Goal: Task Accomplishment & Management: Use online tool/utility

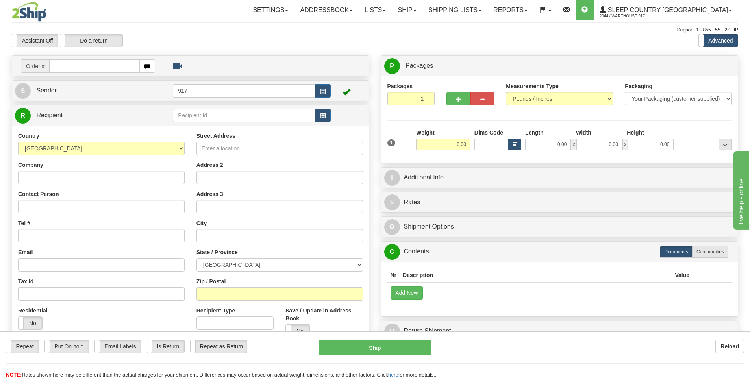
click at [113, 67] on input "text" at bounding box center [94, 65] width 91 height 13
type input "9000I071359"
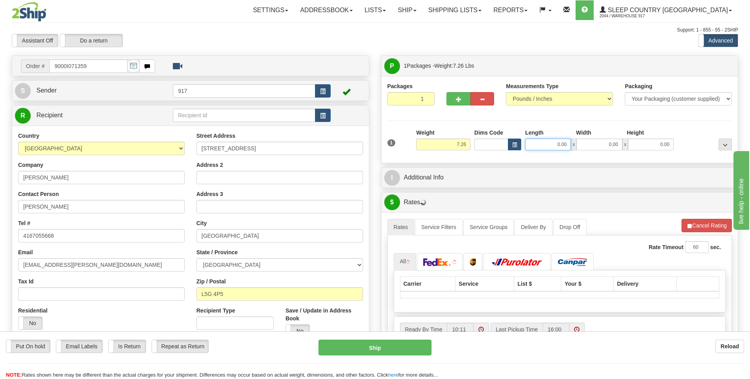
click at [559, 145] on input "0.00" at bounding box center [548, 145] width 46 height 12
type input "19.00"
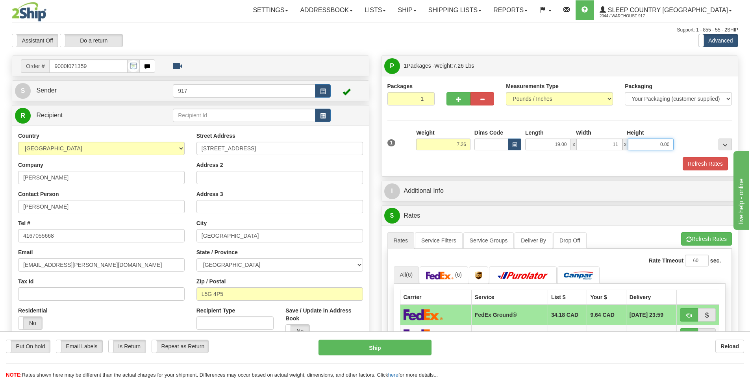
type input "11.00"
type input "10.00"
click at [697, 164] on button "Refresh Rates" at bounding box center [705, 163] width 45 height 13
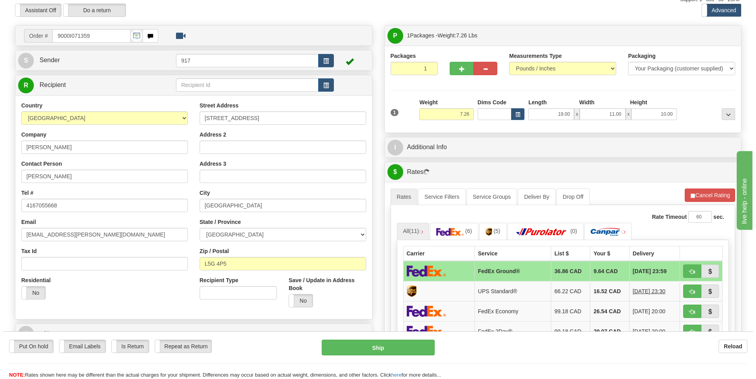
scroll to position [79, 0]
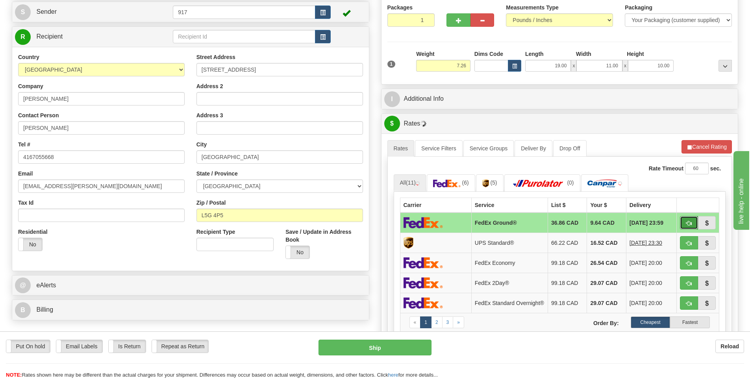
click at [683, 224] on button "button" at bounding box center [689, 222] width 18 height 13
click at [688, 223] on span "button" at bounding box center [689, 223] width 6 height 5
type input "92"
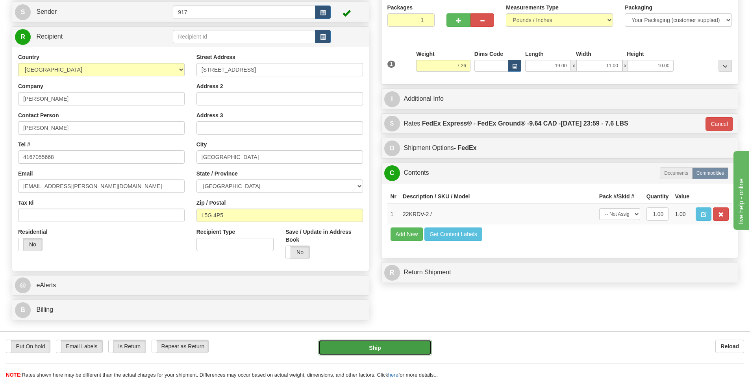
click at [383, 345] on button "Ship" at bounding box center [375, 348] width 113 height 16
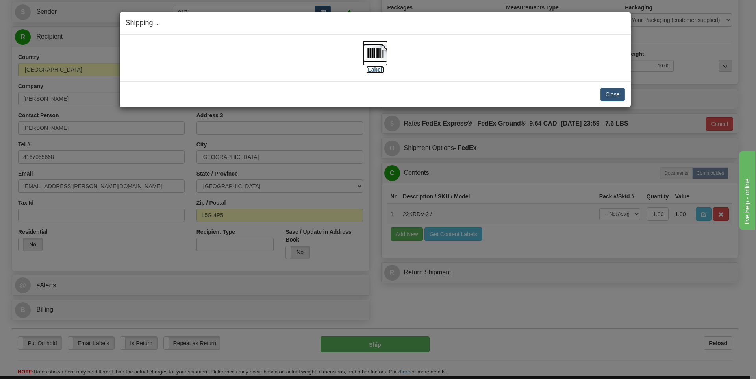
click at [370, 63] on img at bounding box center [375, 53] width 25 height 25
click at [619, 93] on button "Close" at bounding box center [613, 94] width 24 height 13
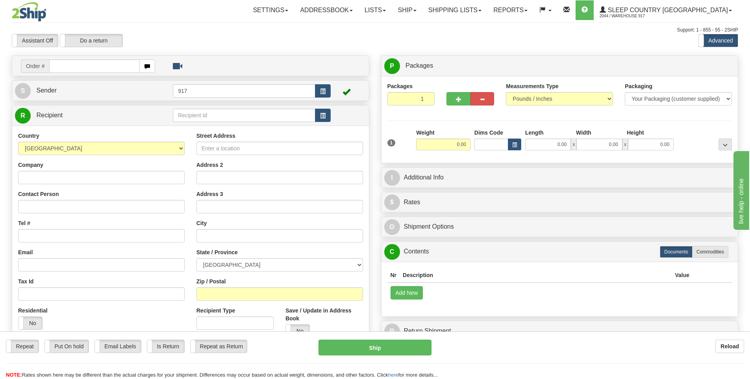
click at [89, 66] on input "text" at bounding box center [94, 65] width 91 height 13
type input "9000I074412"
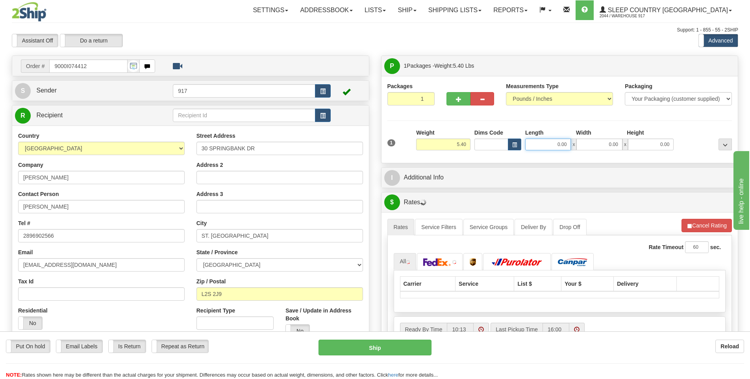
click at [557, 147] on input "0.00" at bounding box center [548, 145] width 46 height 12
type input "18.00"
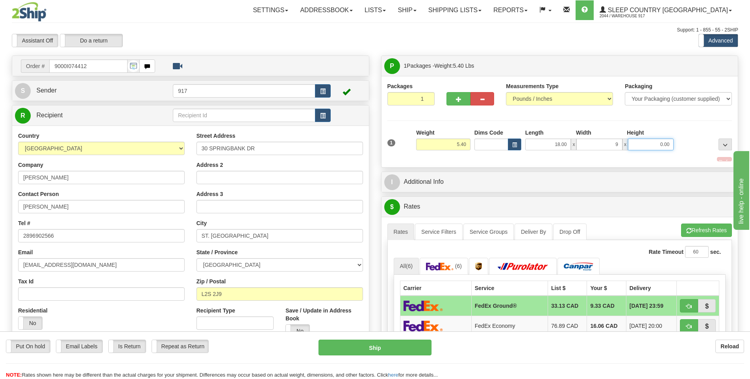
type input "9.00"
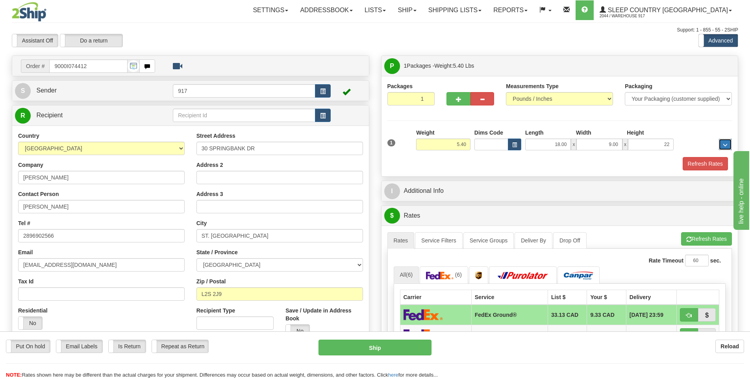
type input "22.00"
click at [719, 162] on button "Refresh Rates" at bounding box center [705, 163] width 45 height 13
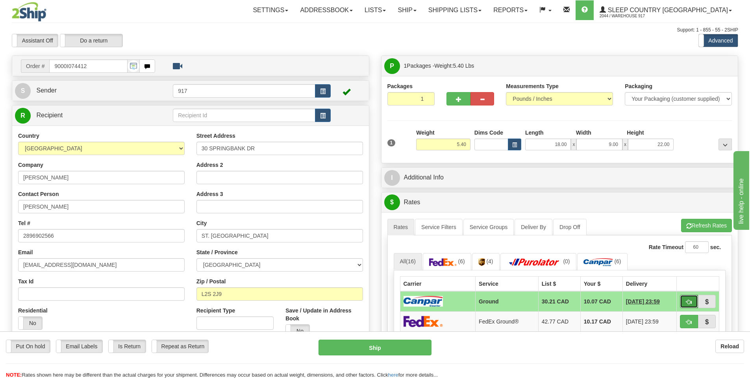
click at [688, 304] on span "button" at bounding box center [689, 302] width 6 height 5
type input "1"
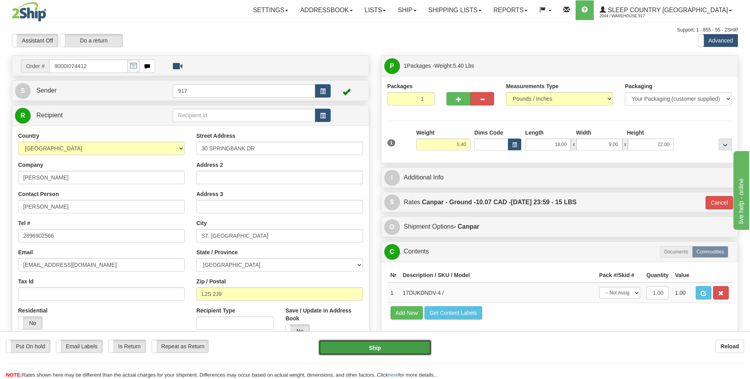
click at [380, 348] on button "Ship" at bounding box center [375, 348] width 113 height 16
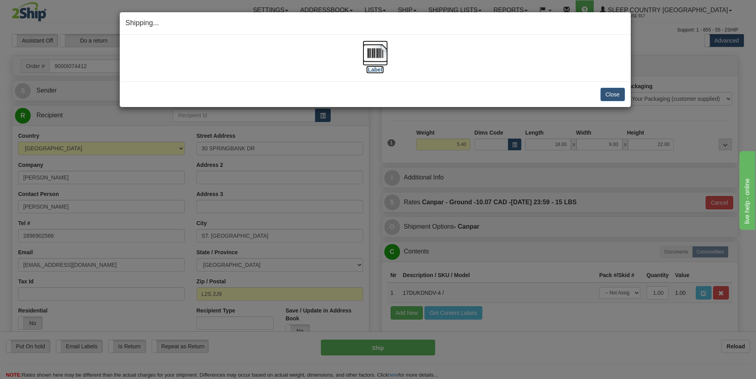
click at [374, 63] on img at bounding box center [375, 53] width 25 height 25
click at [617, 97] on button "Close" at bounding box center [613, 94] width 24 height 13
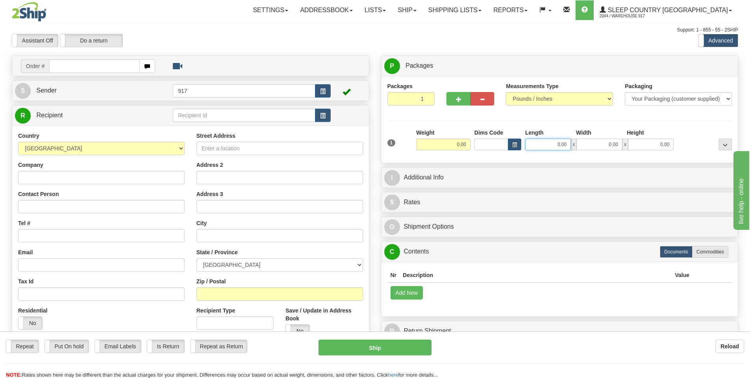
click at [554, 145] on input "0.00" at bounding box center [548, 145] width 46 height 12
type input "17.00"
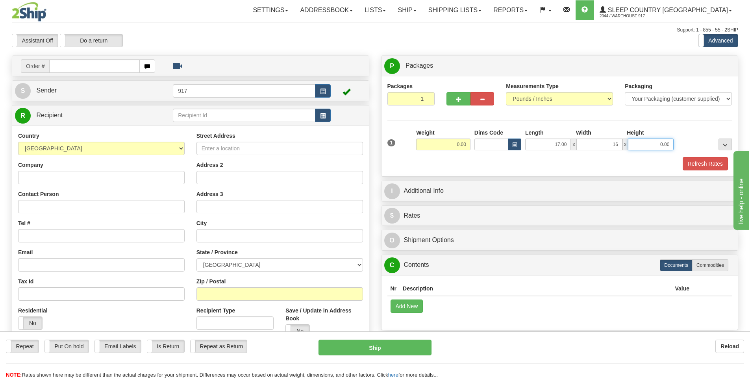
type input "16.00"
type input "17.00"
click at [707, 169] on button "Refresh Rates" at bounding box center [705, 163] width 45 height 13
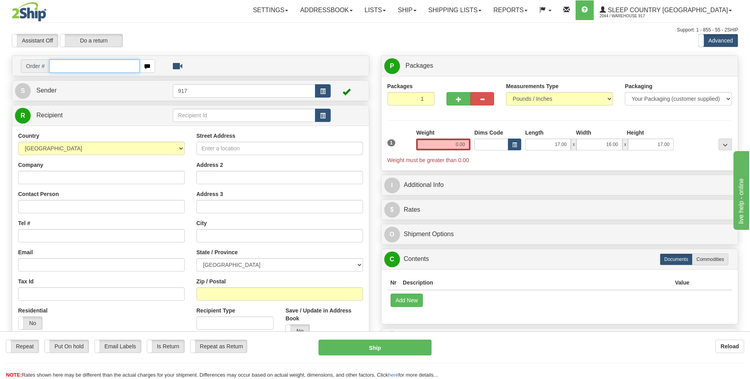
click at [106, 65] on input "text" at bounding box center [94, 65] width 91 height 13
type input "9000I074882"
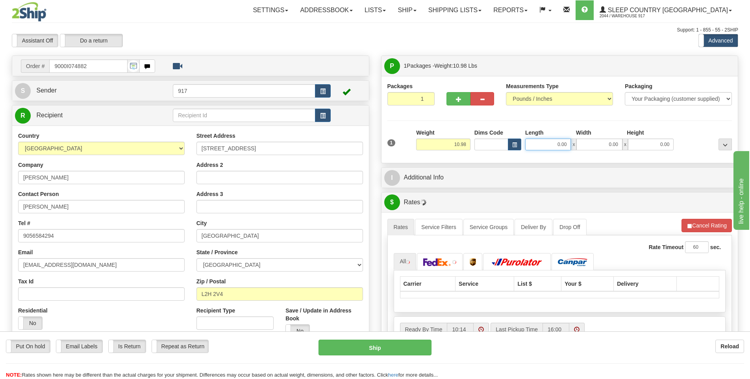
drag, startPoint x: 558, startPoint y: 143, endPoint x: 595, endPoint y: 150, distance: 37.8
click at [558, 143] on input "0.00" at bounding box center [548, 145] width 46 height 12
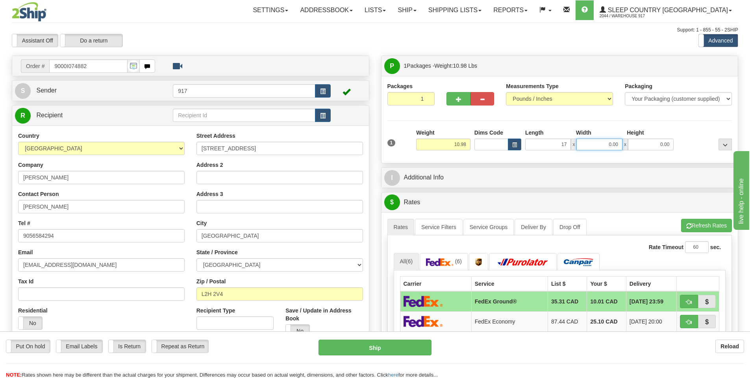
type input "17.00"
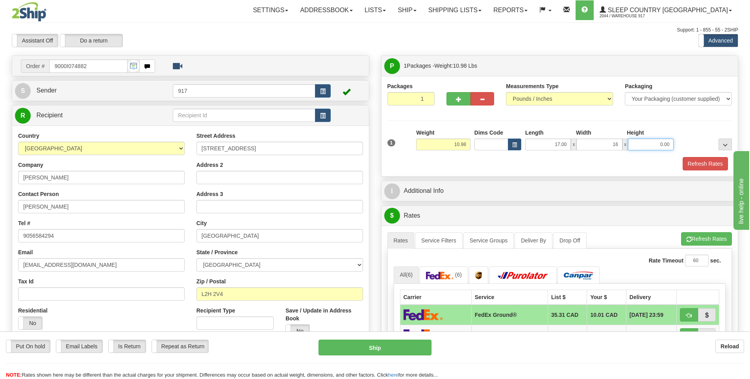
type input "16.00"
type input "17.00"
click at [702, 158] on button "Refresh Rates" at bounding box center [705, 163] width 45 height 13
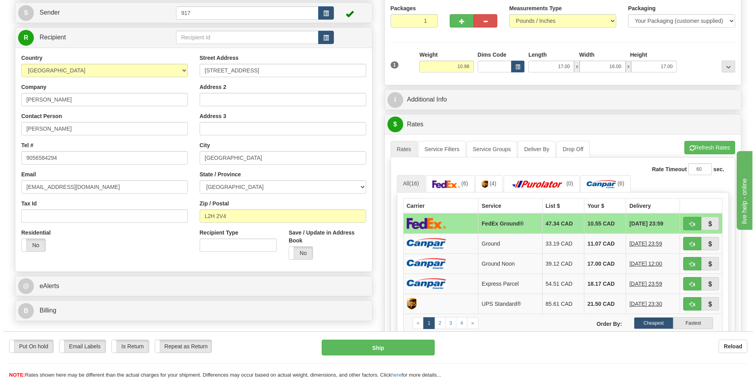
scroll to position [79, 0]
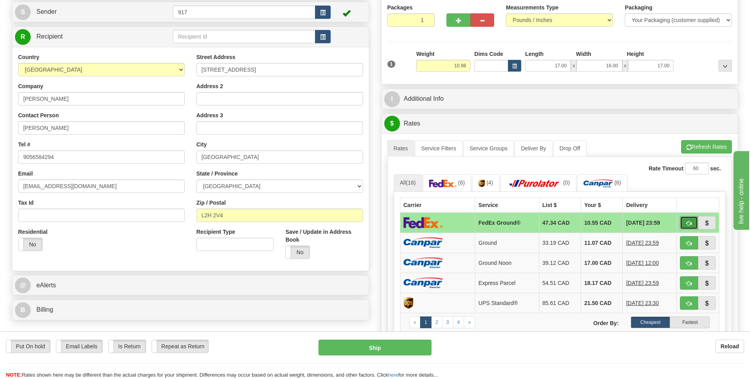
click at [684, 224] on button "button" at bounding box center [689, 222] width 18 height 13
type input "92"
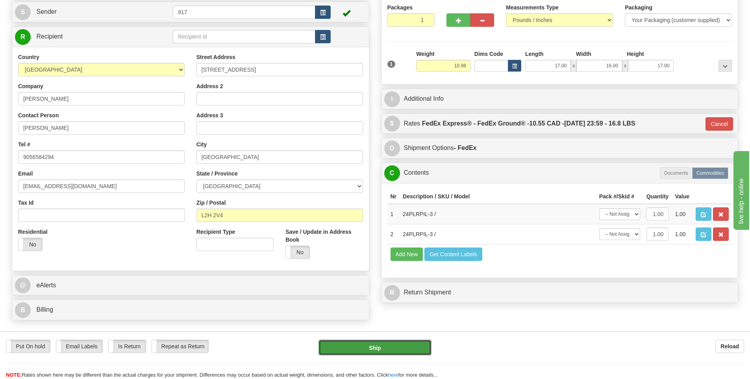
click at [400, 344] on button "Ship" at bounding box center [375, 348] width 113 height 16
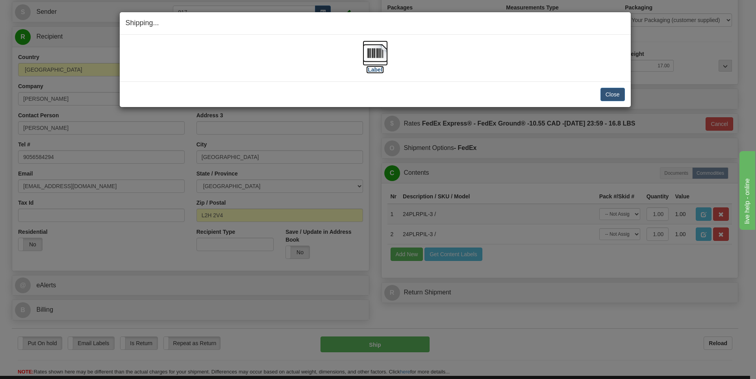
click at [378, 66] on label "[Label]" at bounding box center [375, 70] width 18 height 8
click at [619, 96] on button "Close" at bounding box center [613, 94] width 24 height 13
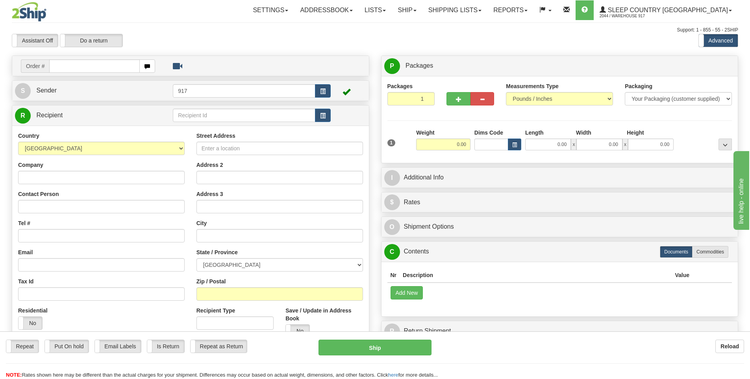
click at [104, 67] on input "text" at bounding box center [94, 65] width 91 height 13
type input "9000I1075210"
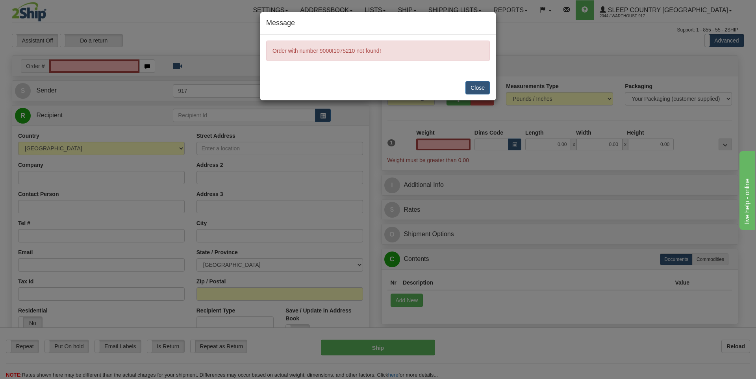
type input "0.00"
click at [246, 55] on div "Message Order with number 9000I1075210 not found! Close" at bounding box center [378, 189] width 756 height 379
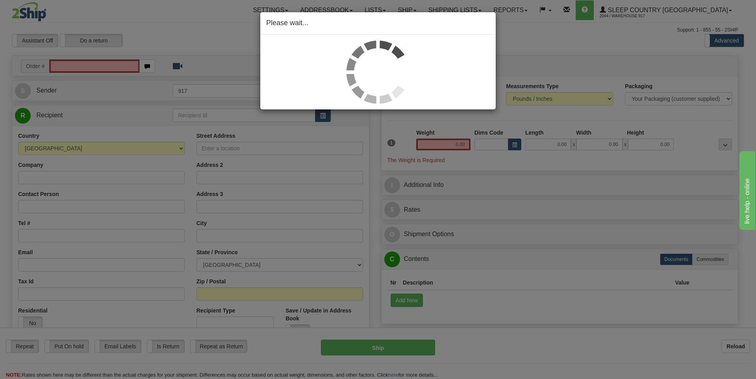
click at [111, 67] on div "Please wait..." at bounding box center [378, 189] width 756 height 379
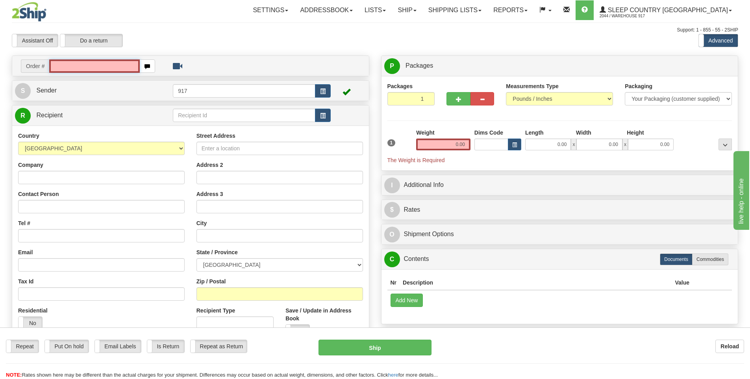
click at [120, 66] on input "text" at bounding box center [94, 65] width 91 height 13
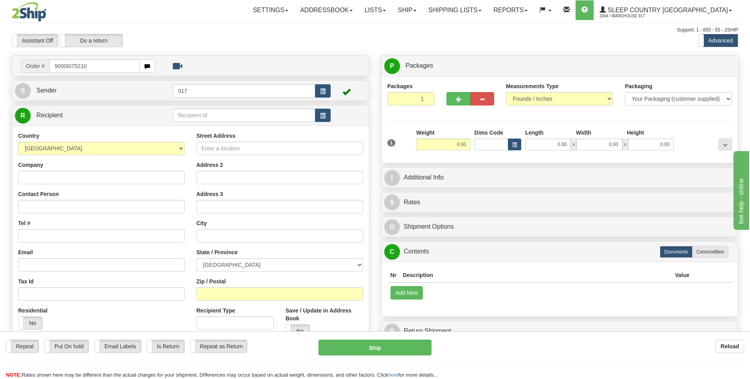
type input "9000I075210"
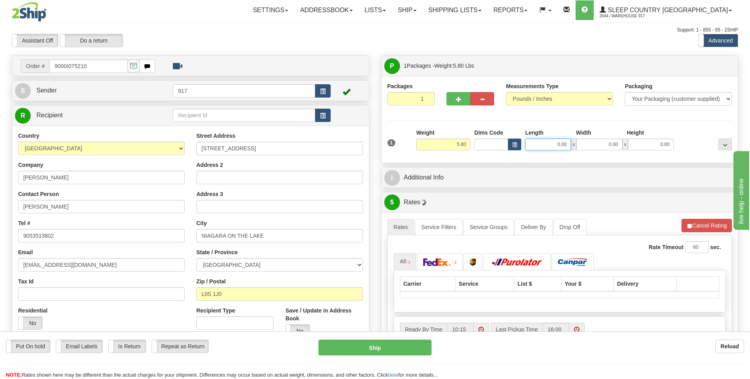
click at [558, 145] on input "0.00" at bounding box center [548, 145] width 46 height 12
type input "15.00"
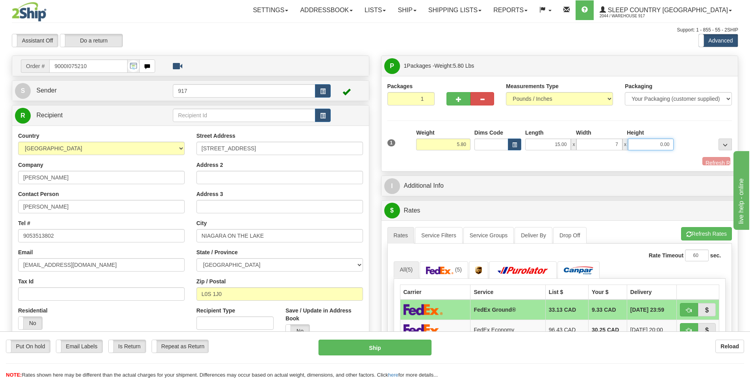
type input "7.00"
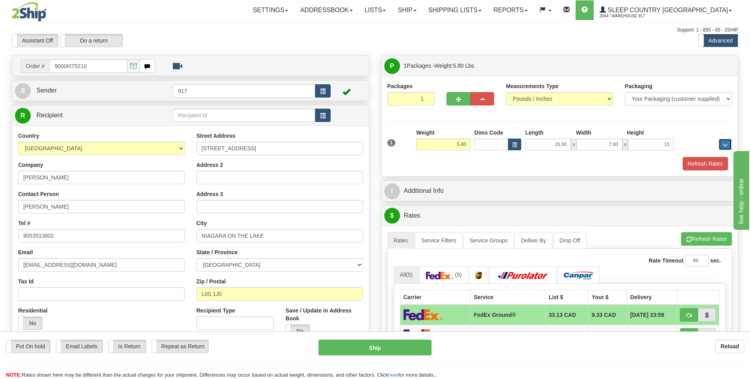
type input "15.00"
click at [709, 165] on button "Refresh Rates" at bounding box center [705, 163] width 45 height 13
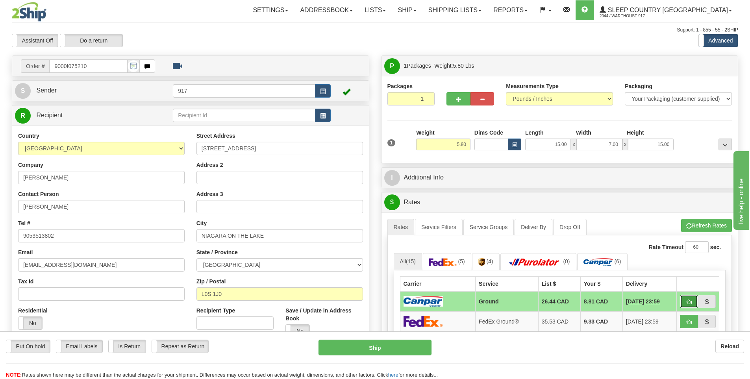
click at [683, 303] on button "button" at bounding box center [689, 301] width 18 height 13
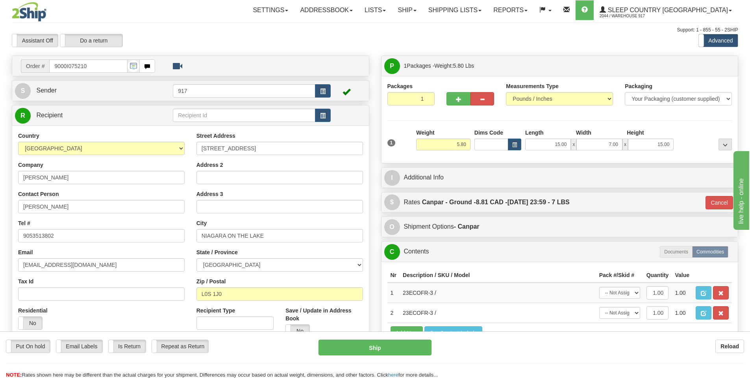
type input "1"
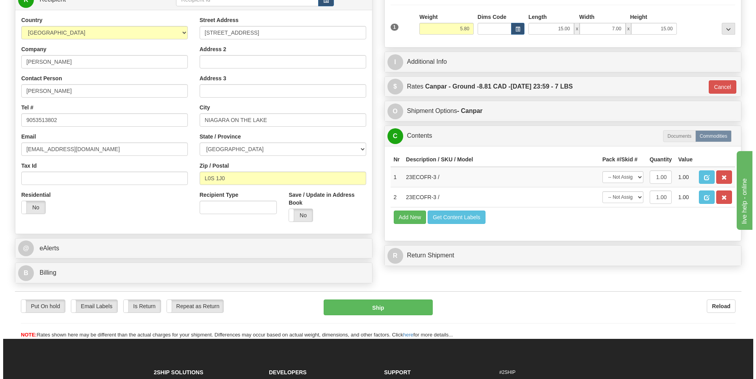
scroll to position [118, 0]
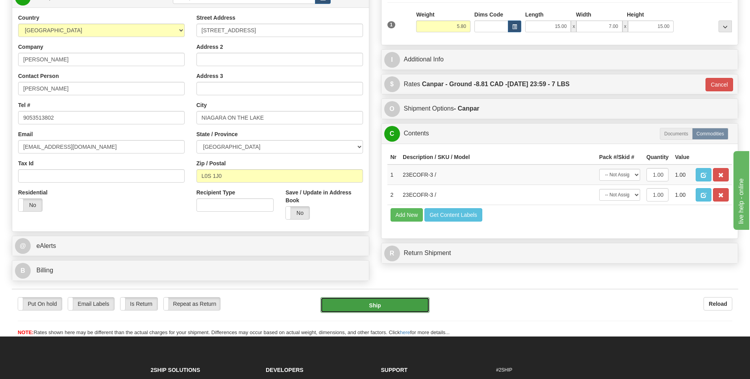
click at [361, 308] on button "Ship" at bounding box center [375, 305] width 109 height 16
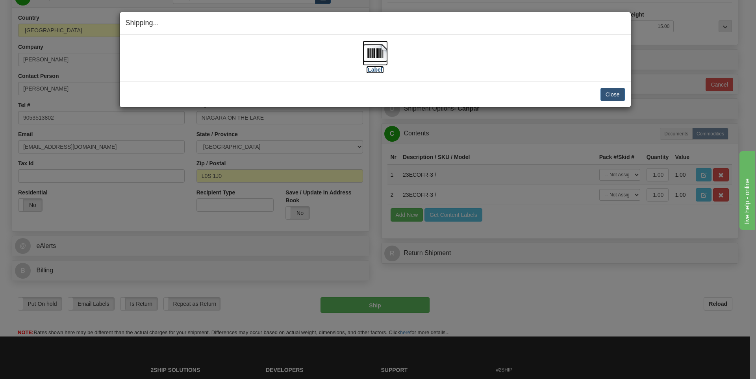
click at [376, 60] on img at bounding box center [375, 53] width 25 height 25
drag, startPoint x: 623, startPoint y: 96, endPoint x: 617, endPoint y: 96, distance: 5.9
click at [623, 96] on button "Close" at bounding box center [613, 94] width 24 height 13
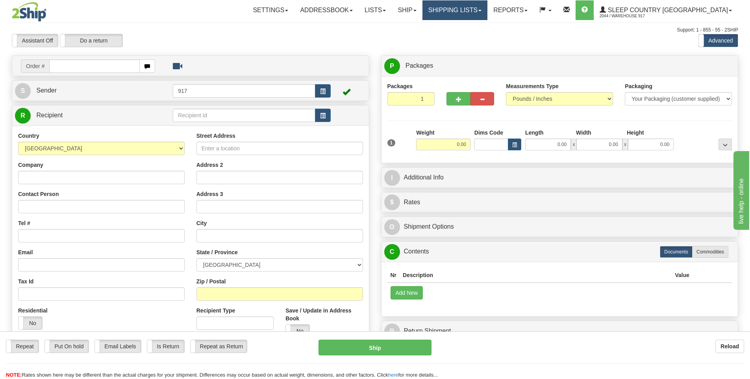
click at [487, 10] on link "Shipping lists" at bounding box center [455, 10] width 65 height 20
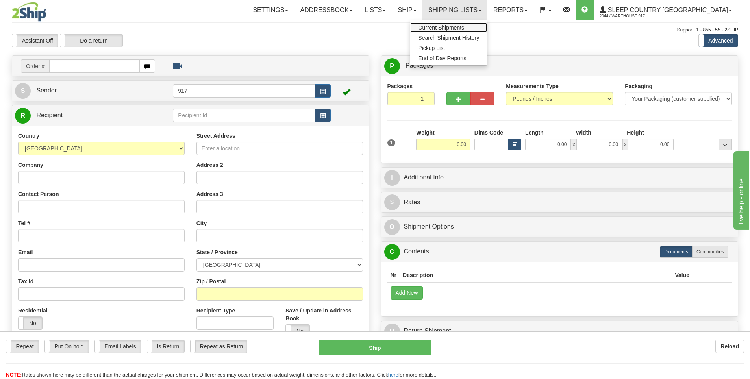
click at [464, 28] on span "Current Shipments" at bounding box center [441, 27] width 46 height 6
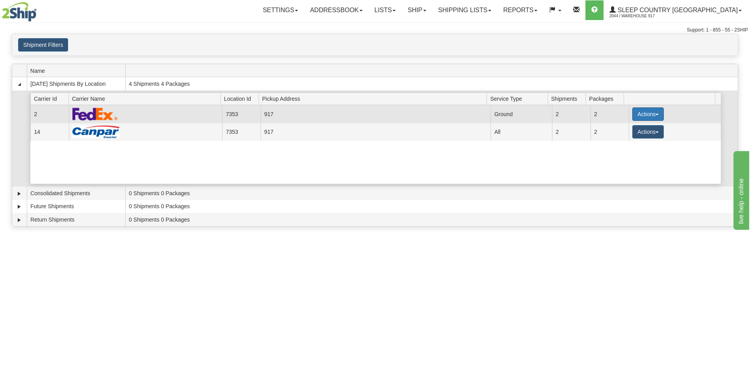
click at [646, 114] on button "Actions" at bounding box center [648, 114] width 32 height 13
click at [626, 139] on span "Close" at bounding box center [617, 139] width 18 height 6
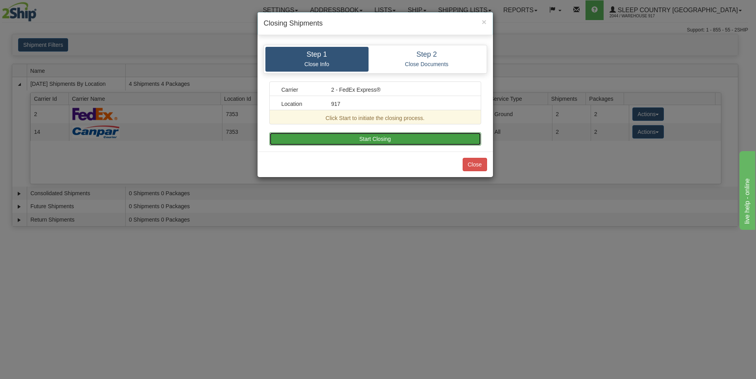
click at [401, 140] on button "Start Closing" at bounding box center [375, 138] width 212 height 13
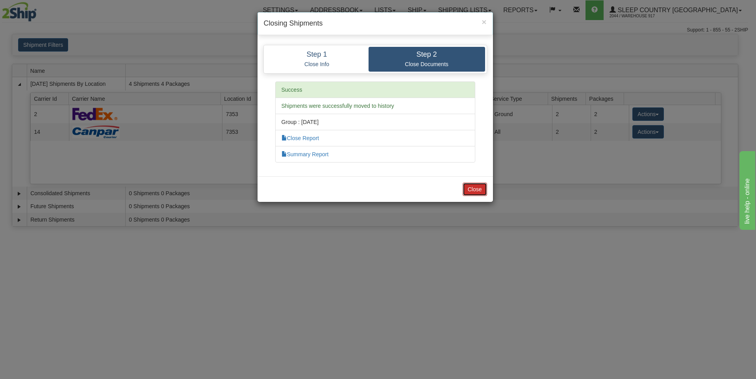
click at [480, 192] on button "Close" at bounding box center [475, 189] width 24 height 13
